Goal: Information Seeking & Learning: Learn about a topic

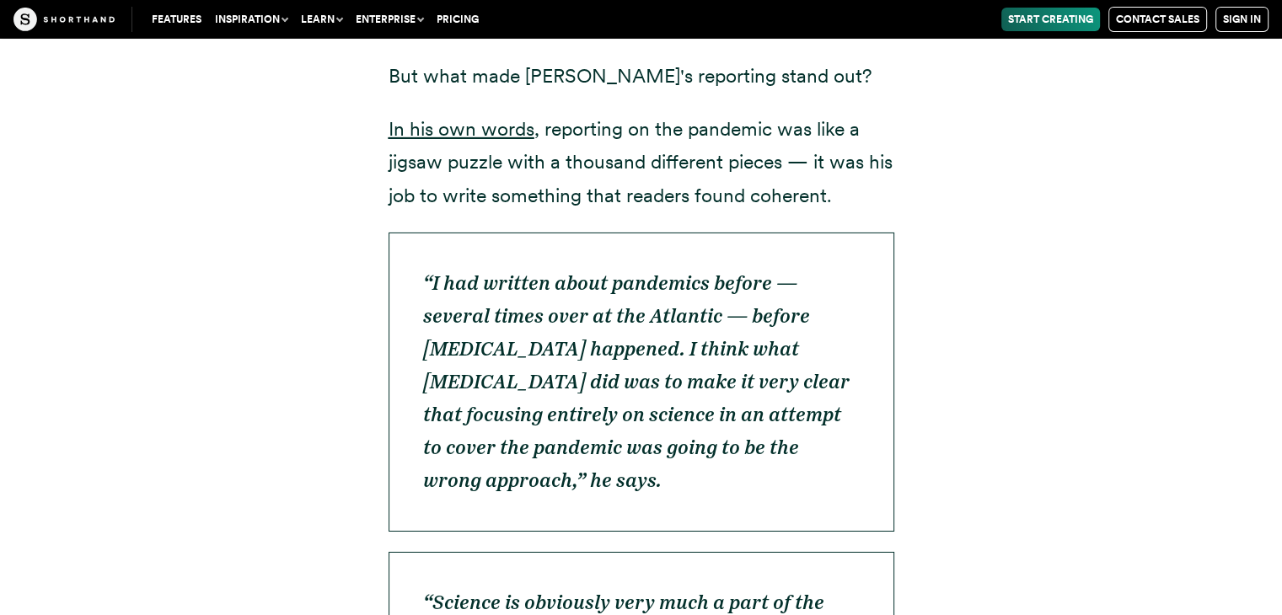
scroll to position [30680, 0]
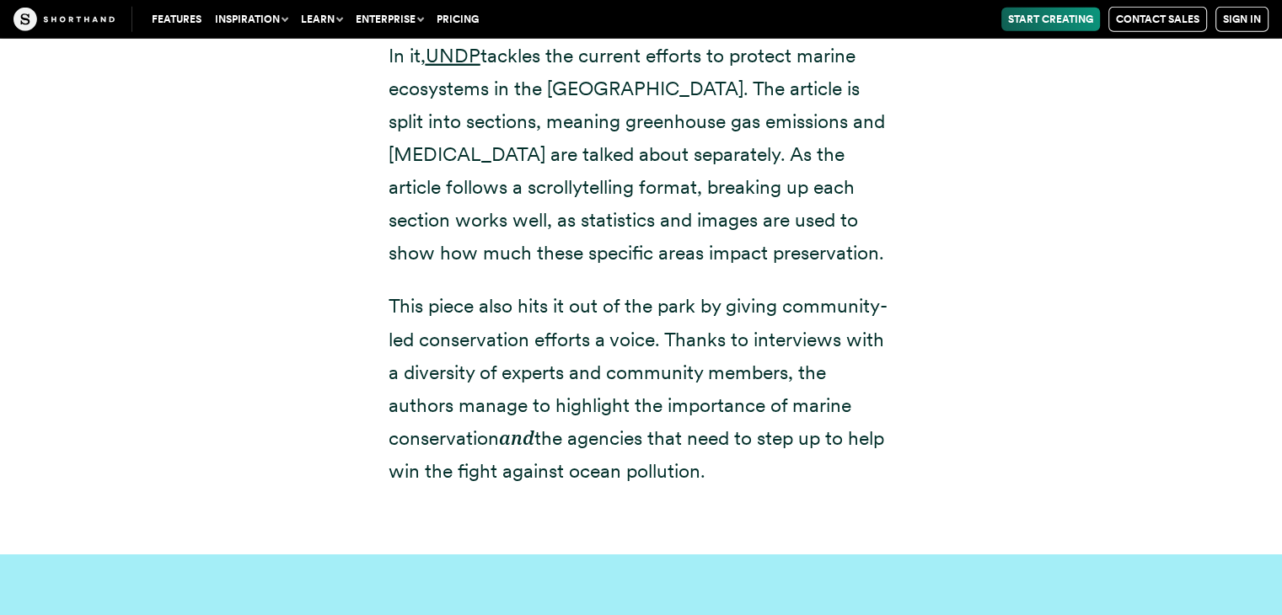
drag, startPoint x: 1176, startPoint y: 120, endPoint x: 1182, endPoint y: 134, distance: 15.5
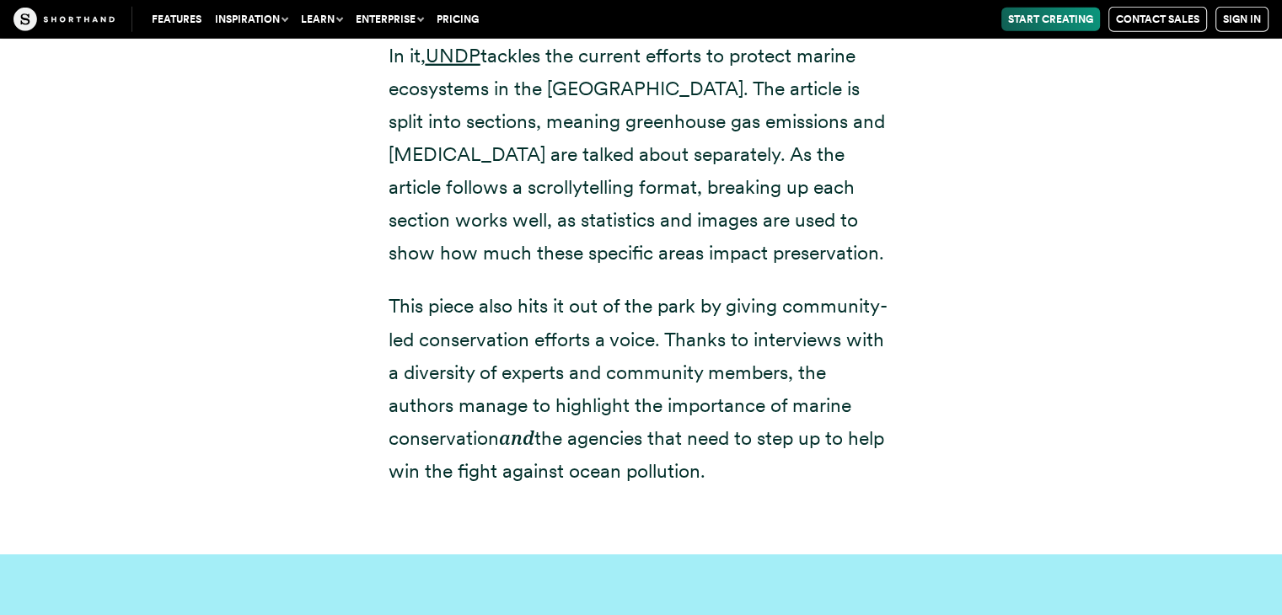
drag, startPoint x: 1182, startPoint y: 134, endPoint x: 1224, endPoint y: 244, distance: 117.4
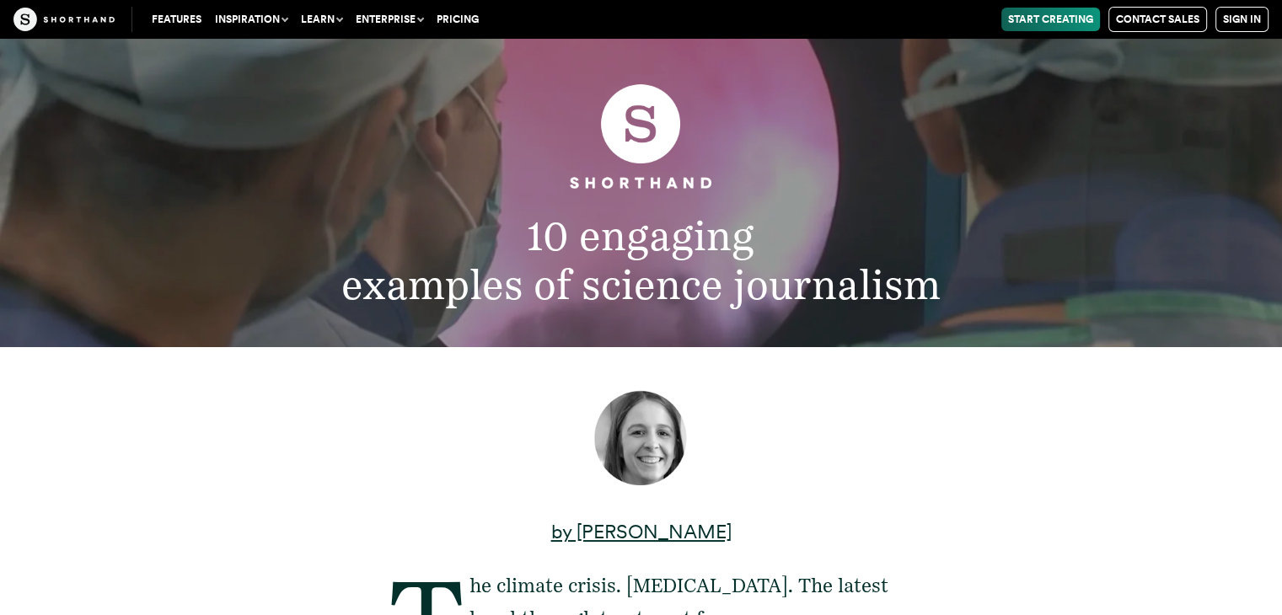
scroll to position [0, 0]
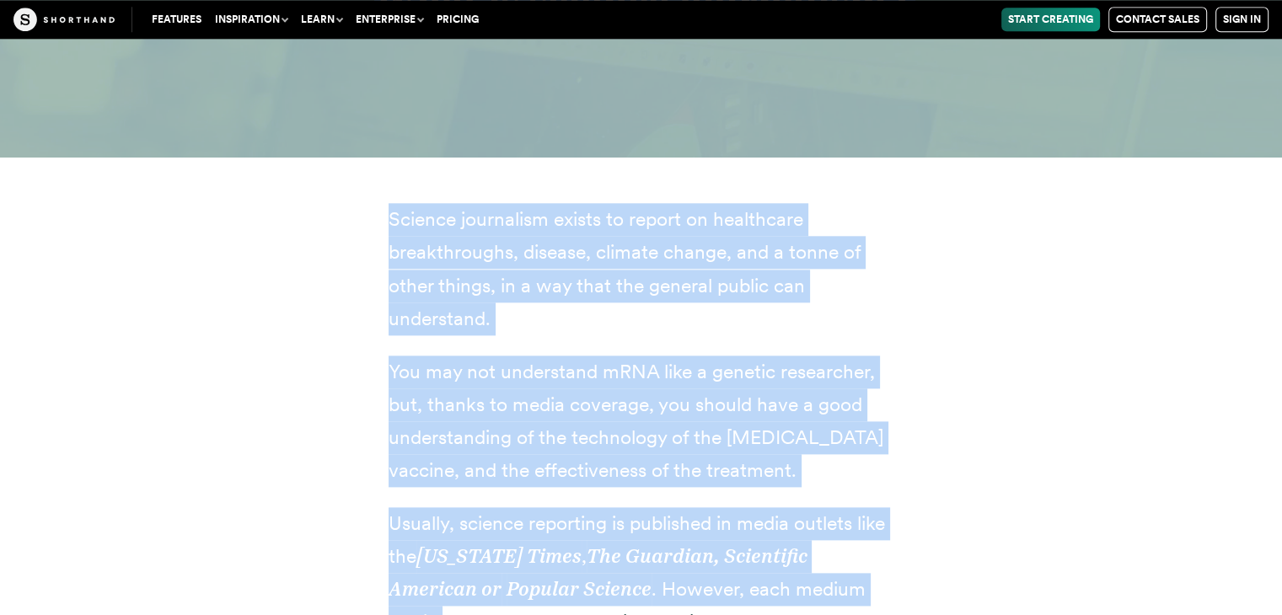
scroll to position [1955, 0]
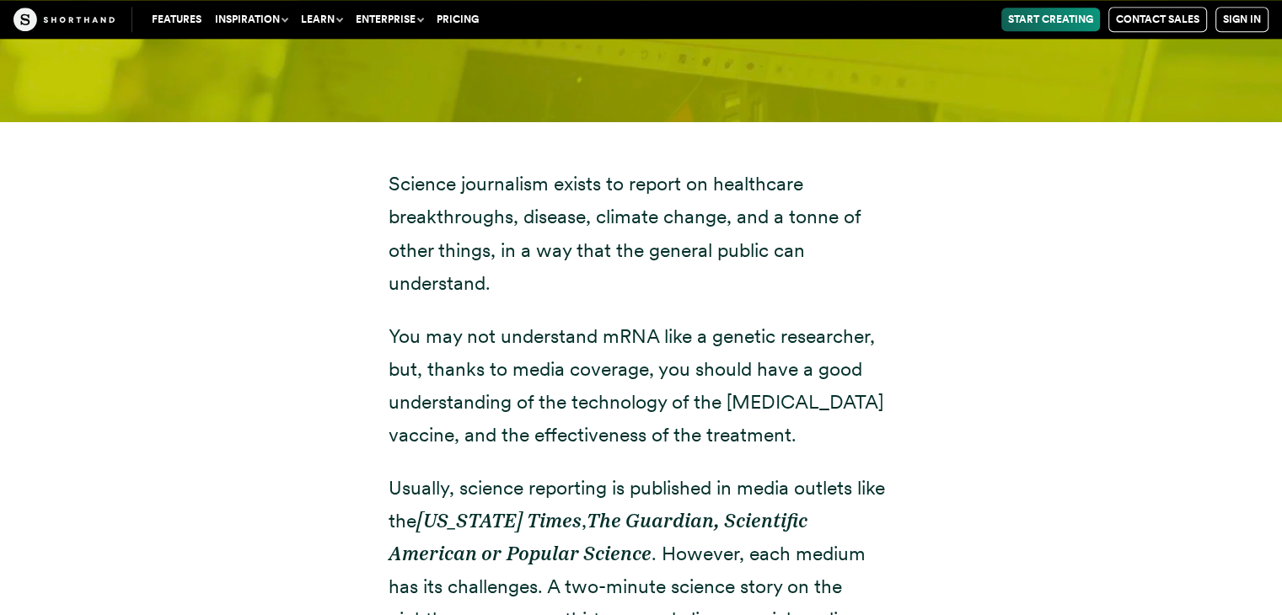
click at [1281, 610] on div "Science journalism exists to report on healthcare breakthroughs, disease, clima…" at bounding box center [641, 570] width 1282 height 899
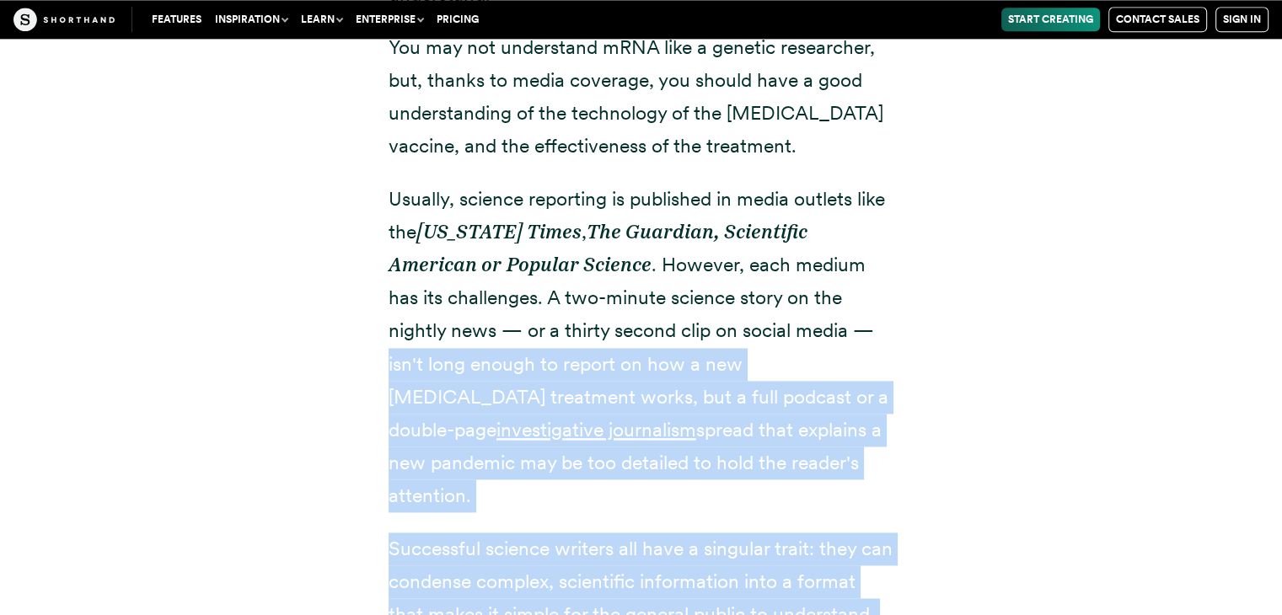
click at [1281, 610] on div "Science journalism exists to report on healthcare breakthroughs, disease, clima…" at bounding box center [641, 281] width 1282 height 899
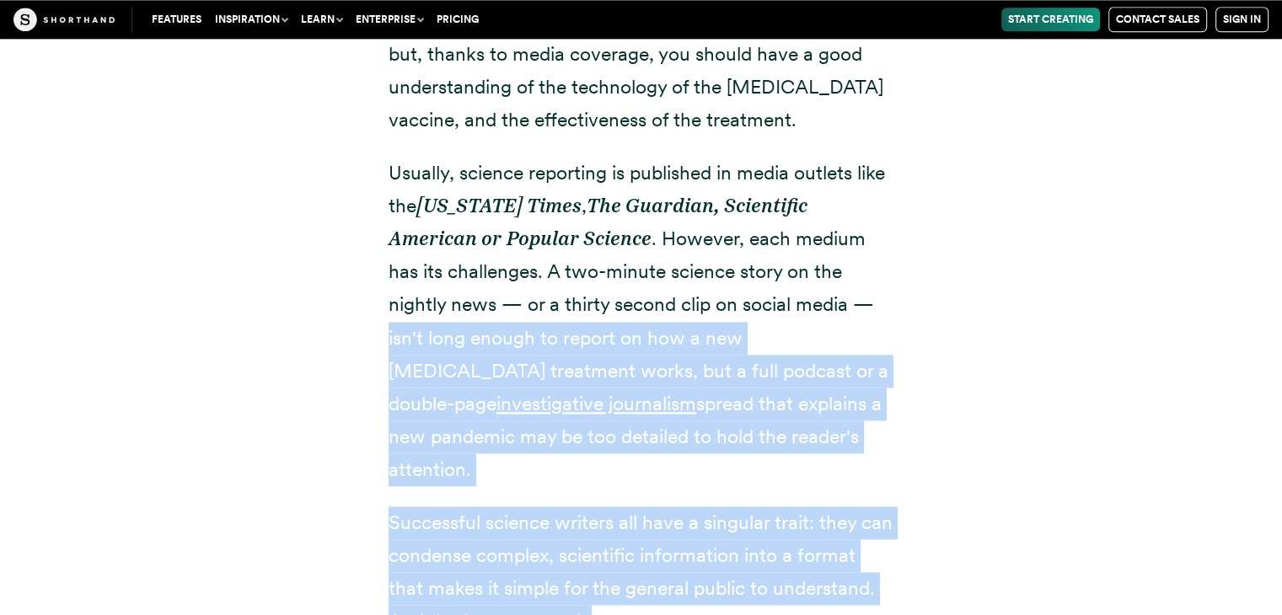
click at [1281, 610] on div "Science journalism exists to report on healthcare breakthroughs, disease, clima…" at bounding box center [641, 255] width 1282 height 899
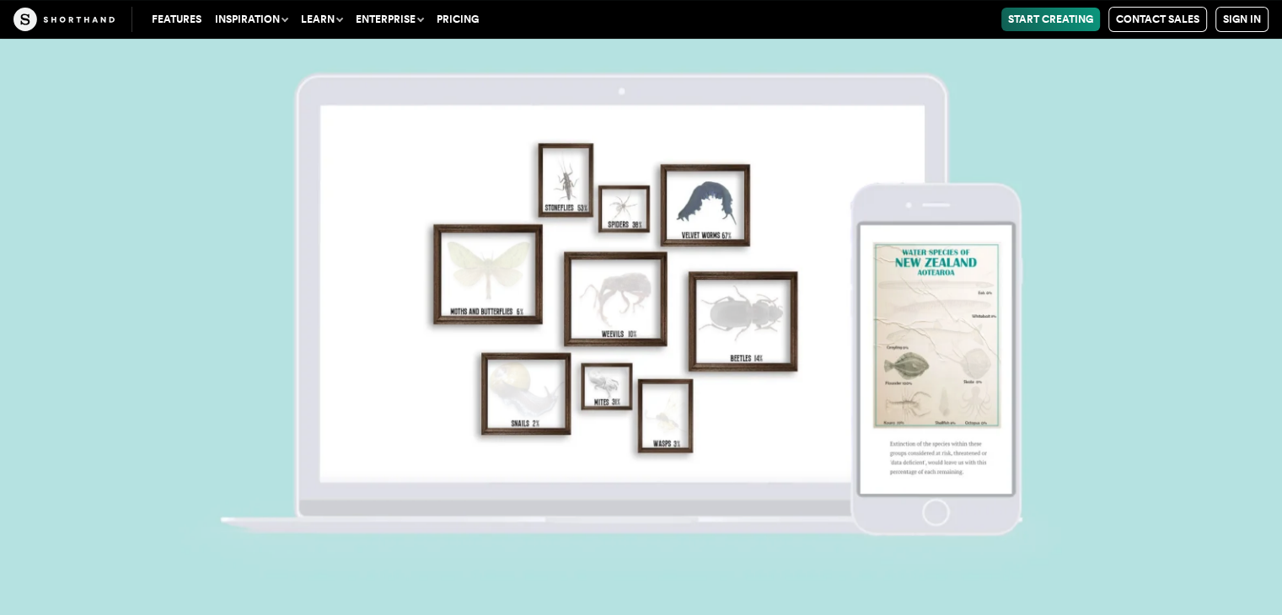
scroll to position [19526, 0]
click at [1278, 338] on img at bounding box center [641, 307] width 1282 height 615
click at [1278, 369] on img at bounding box center [641, 307] width 1282 height 615
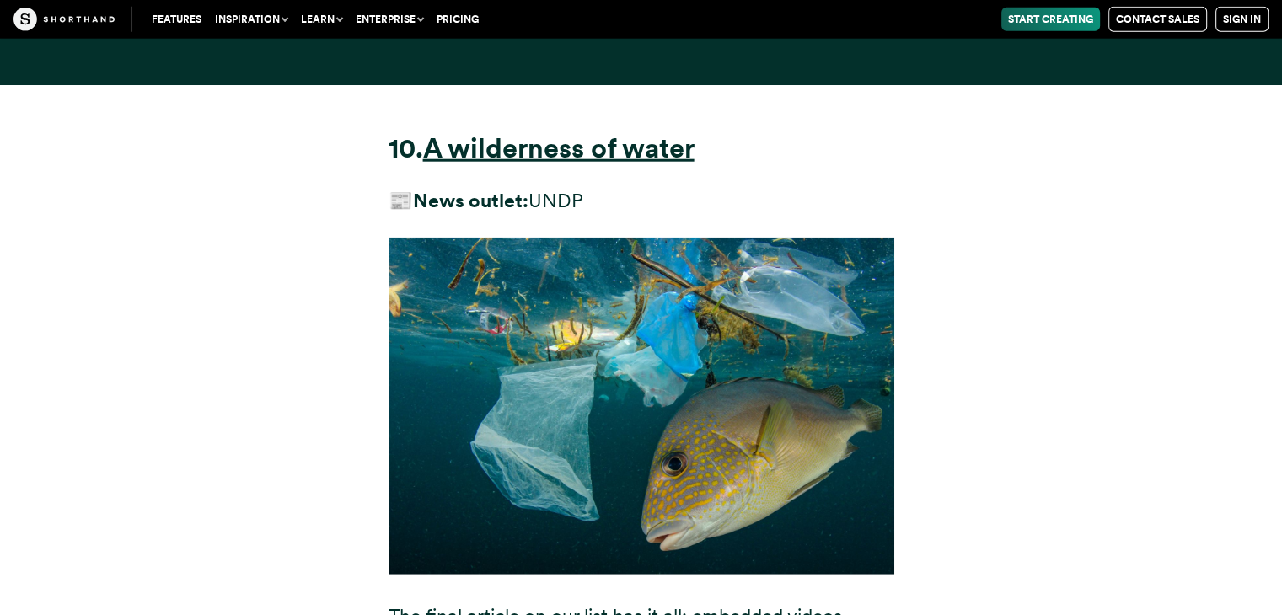
scroll to position [33184, 0]
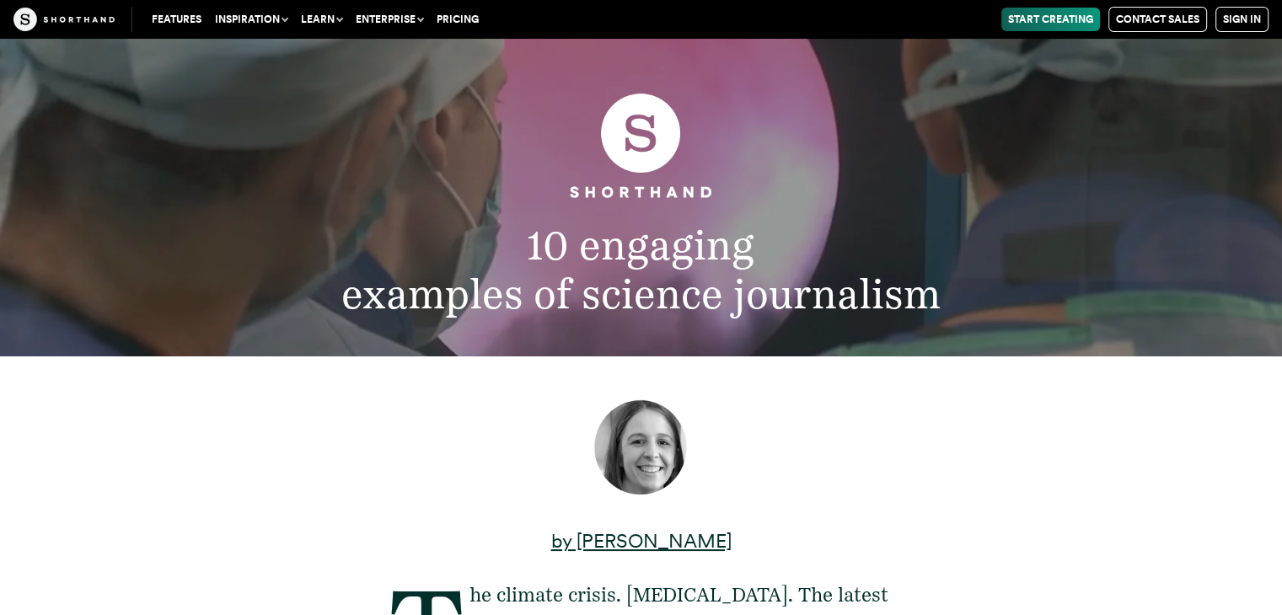
drag, startPoint x: 1287, startPoint y: 6, endPoint x: 942, endPoint y: 231, distance: 412.5
click at [942, 231] on h2 "10 engaging examples of science journalism" at bounding box center [641, 270] width 955 height 99
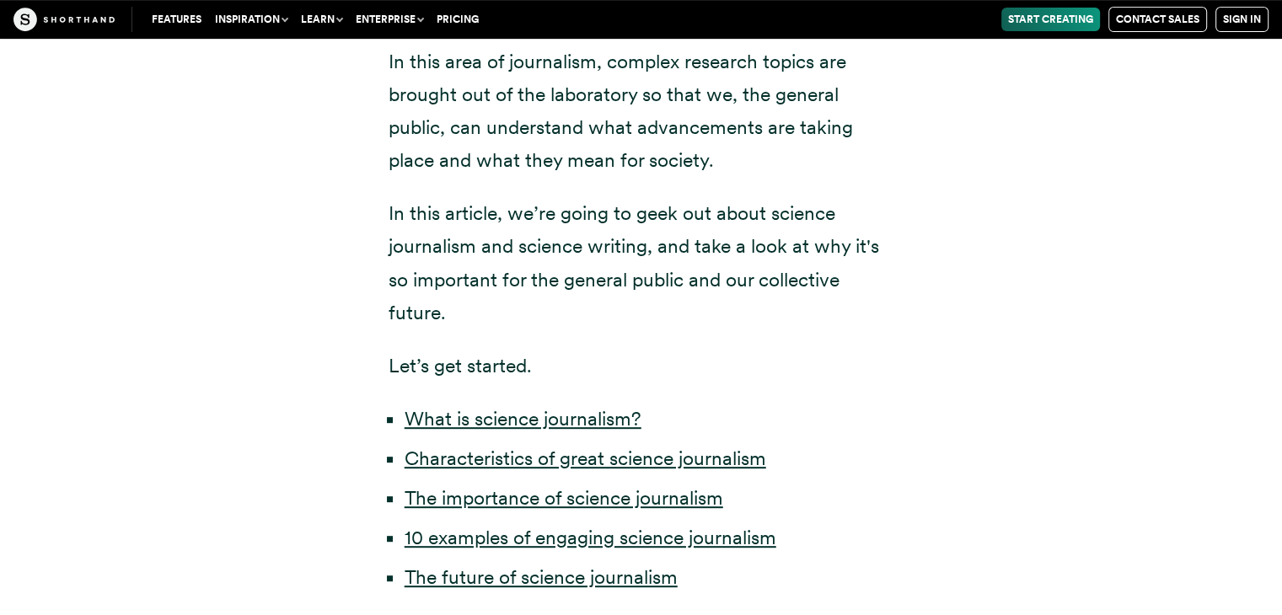
scroll to position [725, 0]
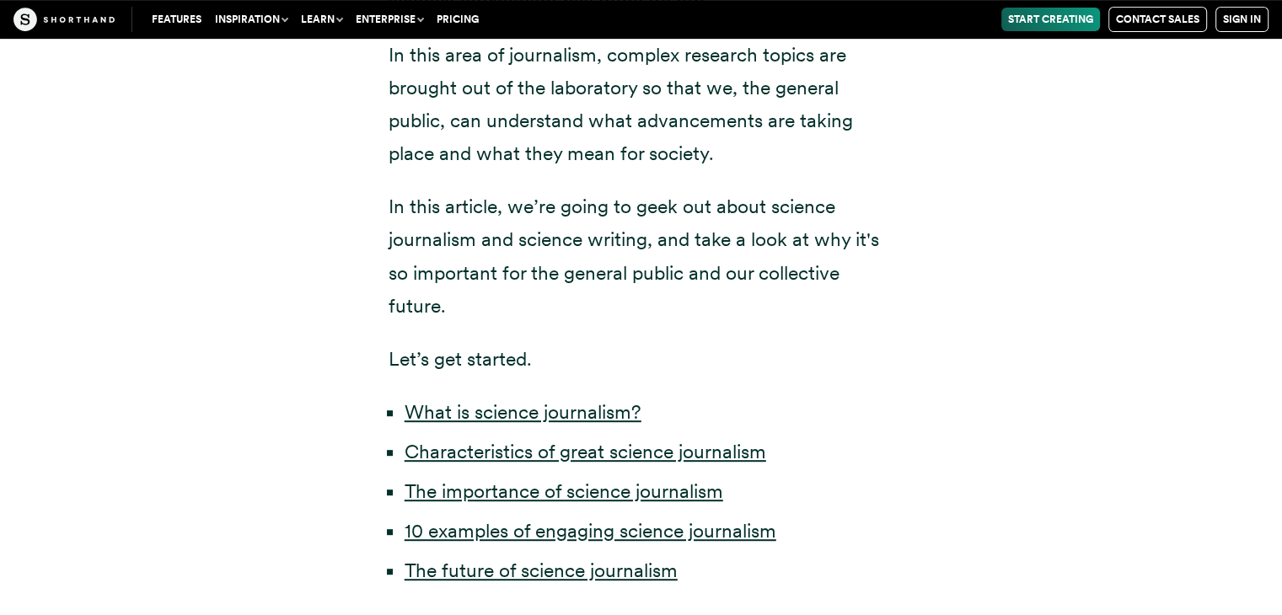
click at [1124, 406] on div "by [PERSON_NAME] The climate crisis. [MEDICAL_DATA]. The latest breakthrough tr…" at bounding box center [641, 144] width 1147 height 1024
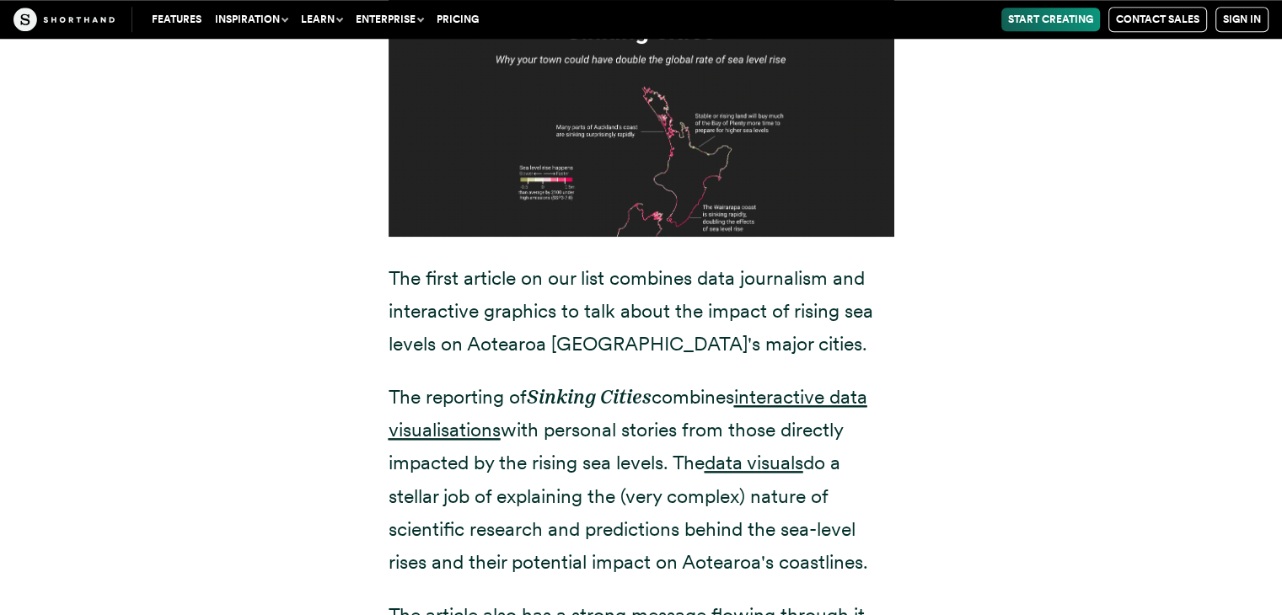
scroll to position [9122, 0]
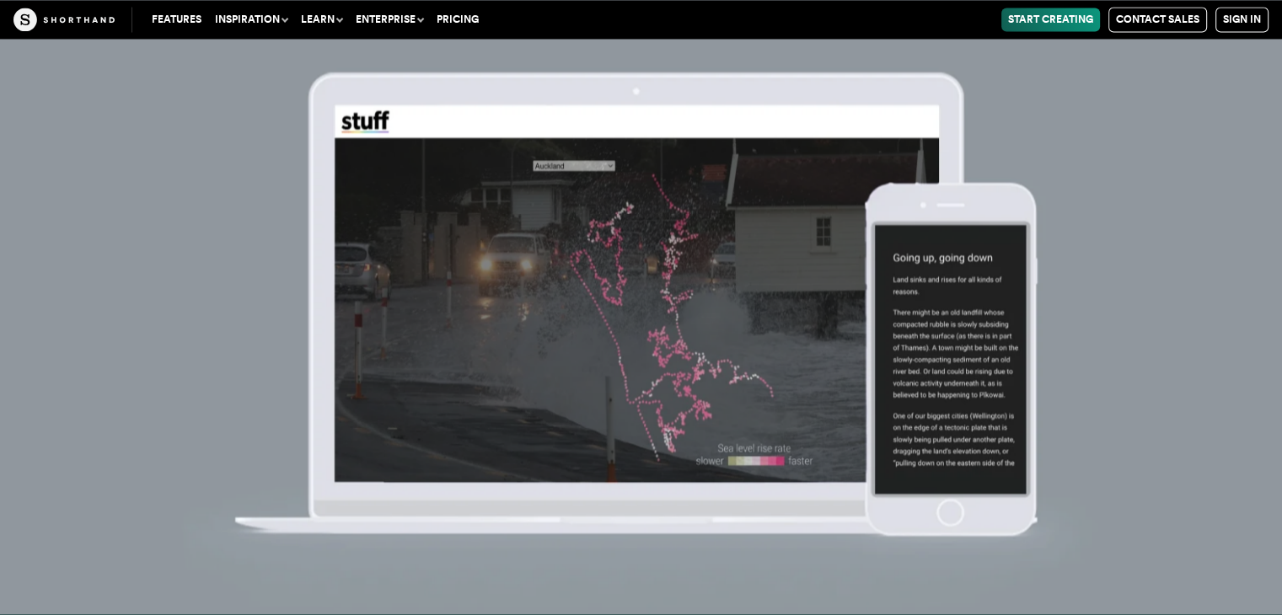
click at [916, 437] on img at bounding box center [641, 307] width 1282 height 615
click at [890, 377] on img at bounding box center [641, 307] width 1282 height 615
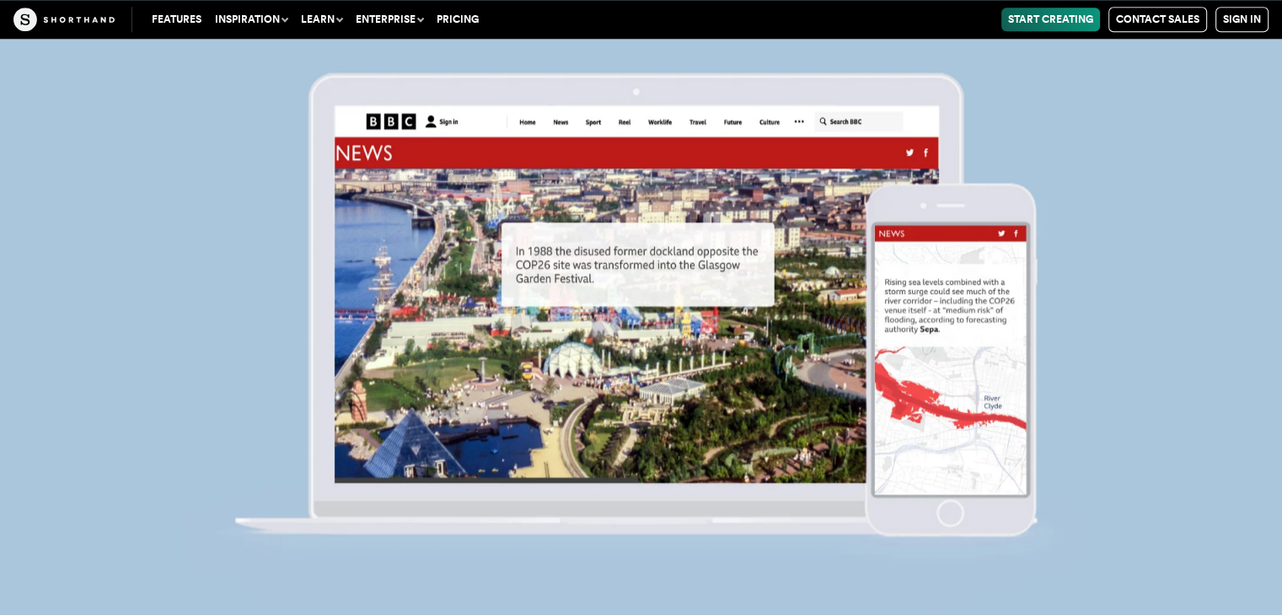
scroll to position [14545, 0]
